Goal: Find specific page/section: Find specific page/section

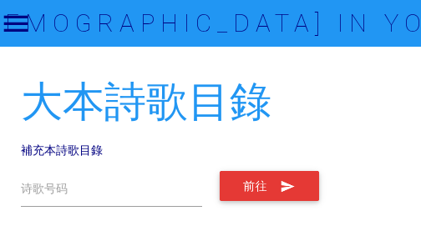
scroll to position [209, 0]
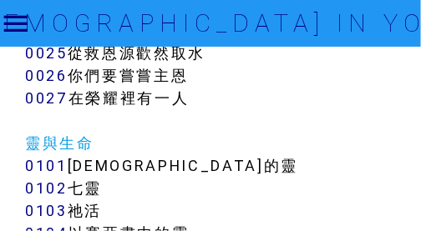
scroll to position [1086, 0]
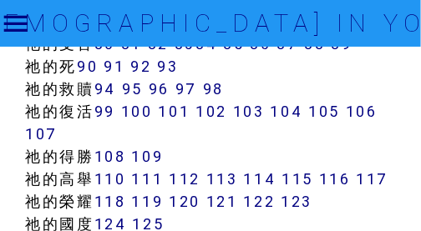
scroll to position [1295, 0]
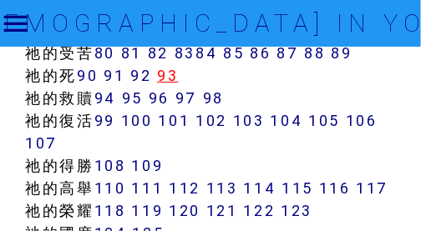
click at [174, 85] on link "93" at bounding box center [167, 75] width 21 height 19
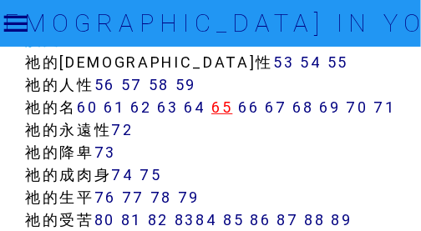
scroll to position [1128, 0]
click at [256, 110] on link "66" at bounding box center [248, 107] width 21 height 19
click at [255, 109] on link "66" at bounding box center [248, 107] width 21 height 19
